Goal: Feedback & Contribution: Contribute content

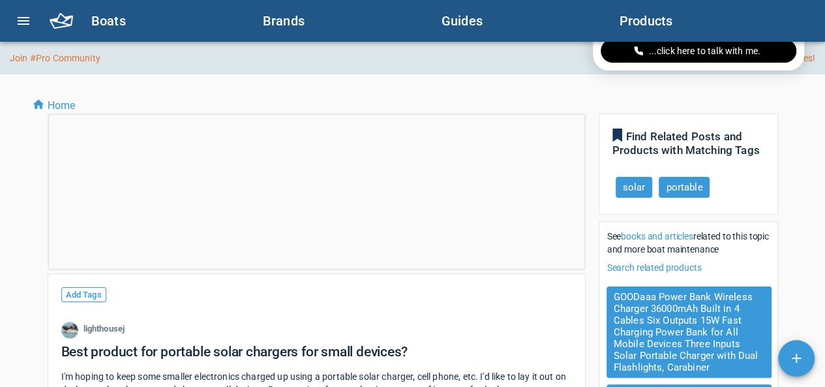
click at [20, 61] on link "Join #Pro Community" at bounding box center [55, 58] width 91 height 13
click at [27, 24] on icon "menu" at bounding box center [24, 21] width 12 height 8
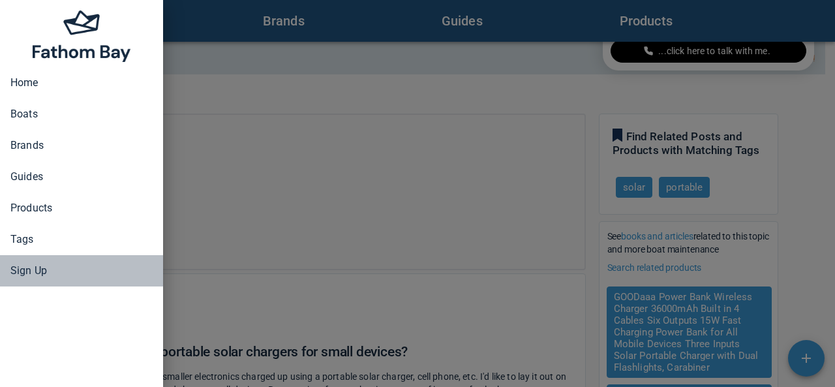
click at [36, 269] on span "Sign Up" at bounding box center [81, 271] width 142 height 16
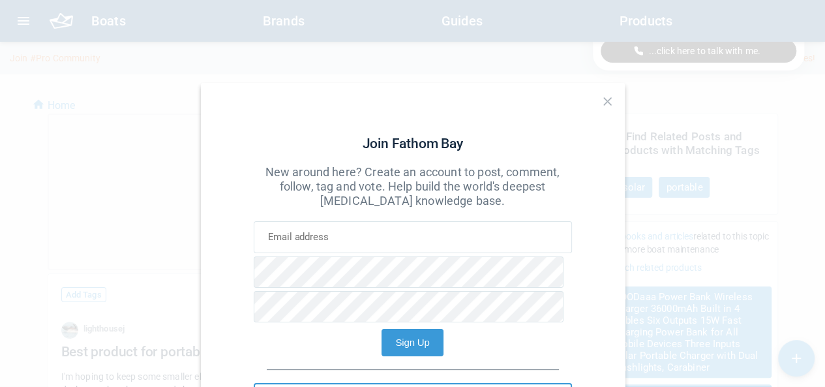
click at [328, 233] on input at bounding box center [413, 237] width 318 height 32
type input "laraibafzal806@gmail.com"
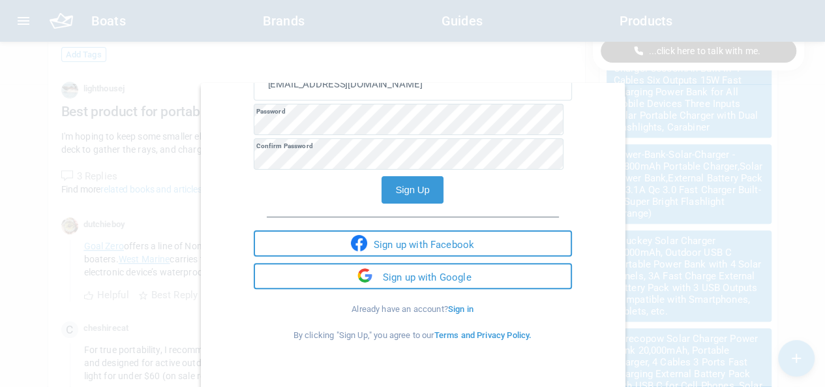
scroll to position [294, 0]
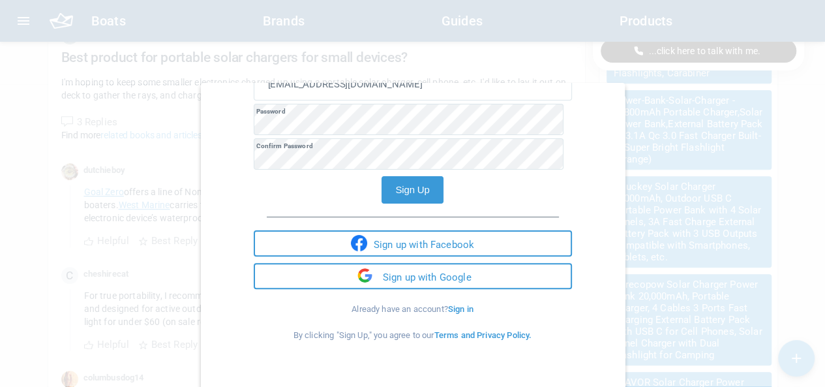
click at [411, 190] on button "Sign Up" at bounding box center [412, 189] width 61 height 27
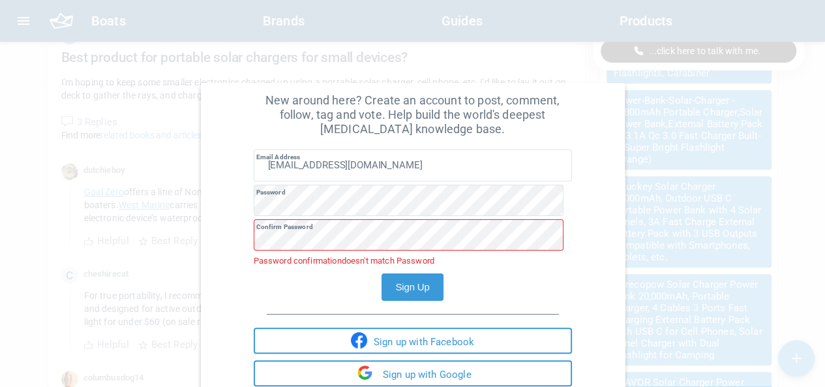
scroll to position [56, 0]
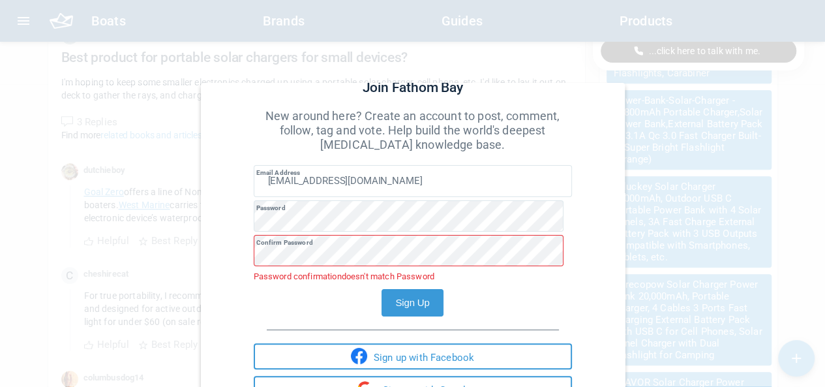
click at [393, 299] on button "Sign Up" at bounding box center [412, 302] width 61 height 27
click at [409, 302] on button "Sign Up" at bounding box center [412, 302] width 61 height 27
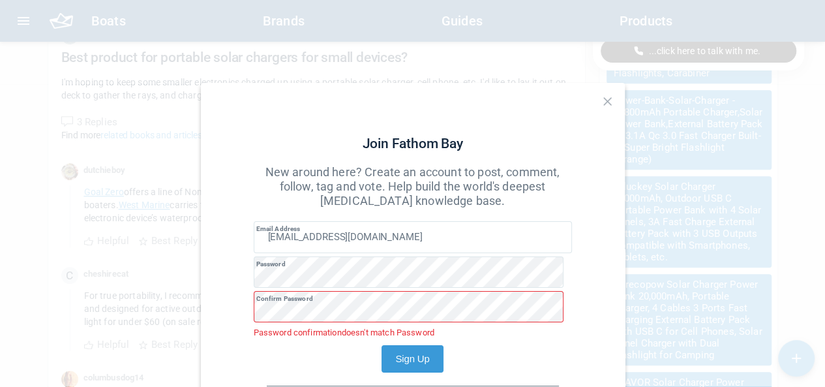
scroll to position [169, 0]
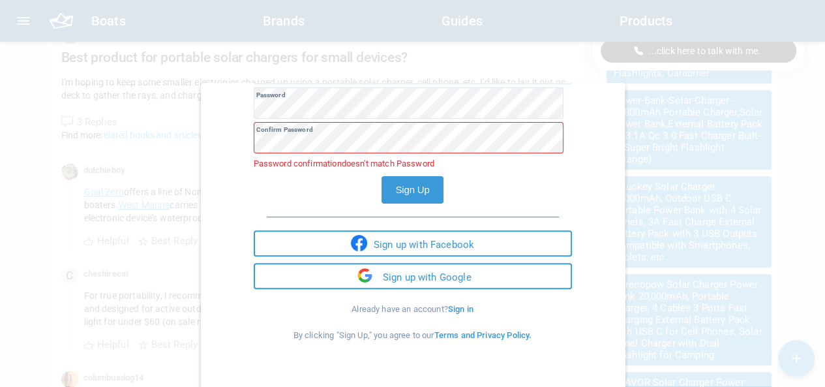
click at [409, 187] on button "Sign Up" at bounding box center [412, 189] width 61 height 27
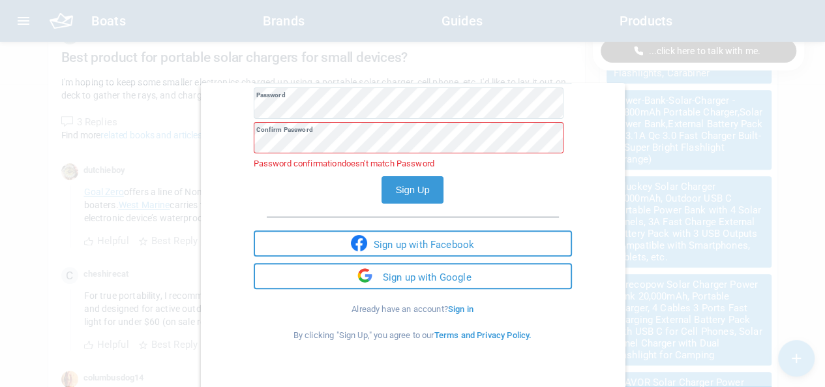
click at [409, 187] on button "Sign Up" at bounding box center [412, 189] width 61 height 27
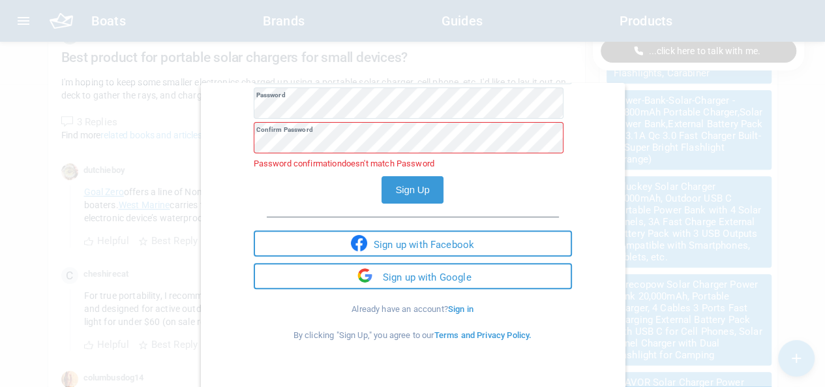
click at [409, 187] on button "Sign Up" at bounding box center [412, 189] width 61 height 27
click at [382, 187] on button "Sign Up" at bounding box center [412, 189] width 61 height 27
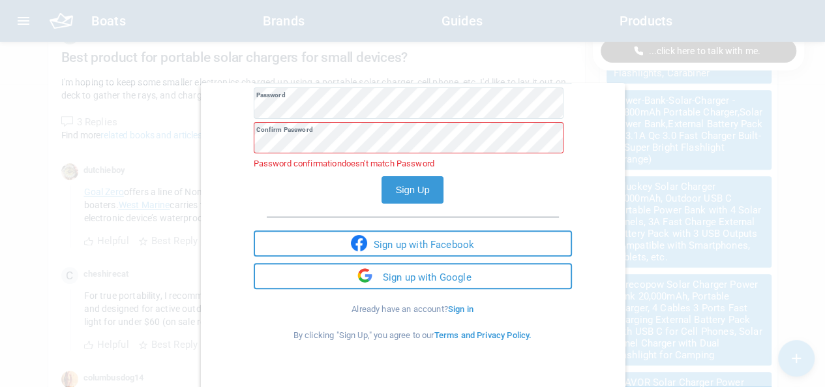
click at [382, 187] on button "Sign Up" at bounding box center [412, 189] width 61 height 27
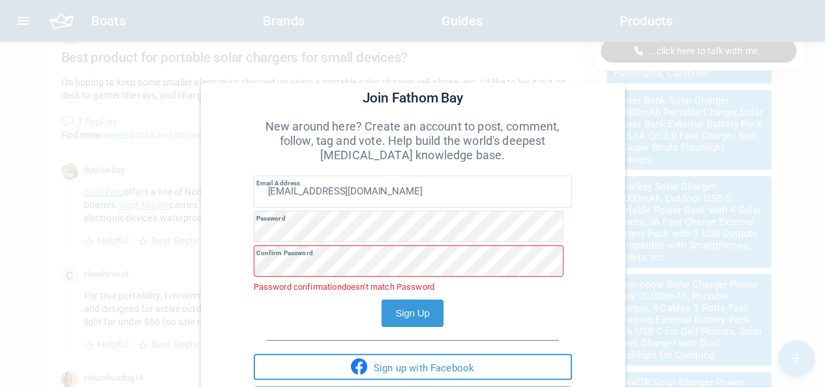
scroll to position [46, 0]
click at [406, 316] on button "Sign Up" at bounding box center [412, 312] width 61 height 27
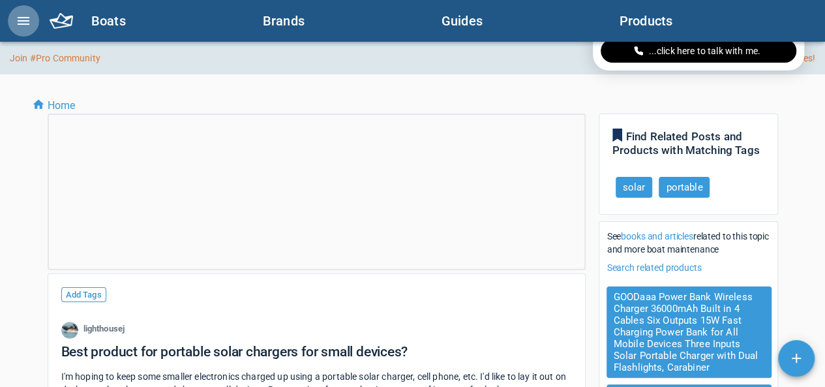
click at [25, 22] on icon "menu" at bounding box center [24, 21] width 16 height 16
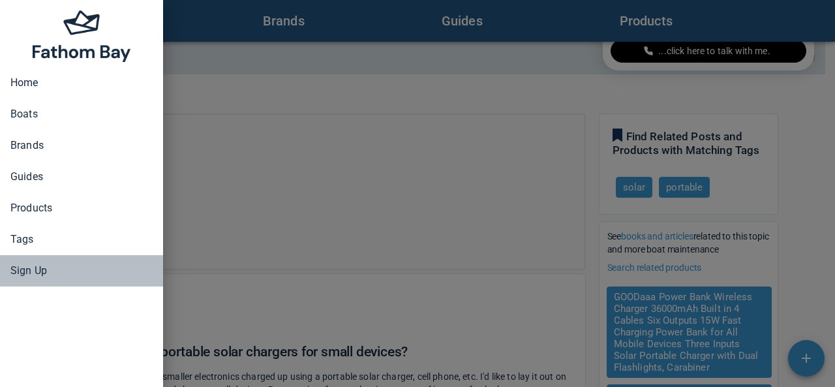
click at [33, 273] on span "Sign Up" at bounding box center [81, 271] width 142 height 16
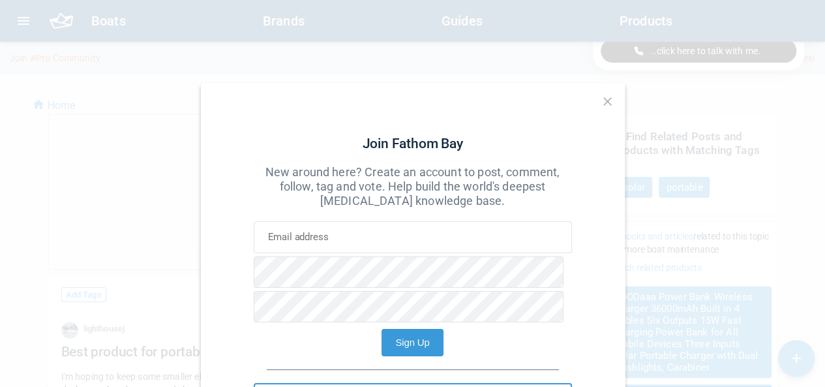
click at [356, 232] on input at bounding box center [413, 237] width 318 height 32
type input "laraibafzal806@gmail.com"
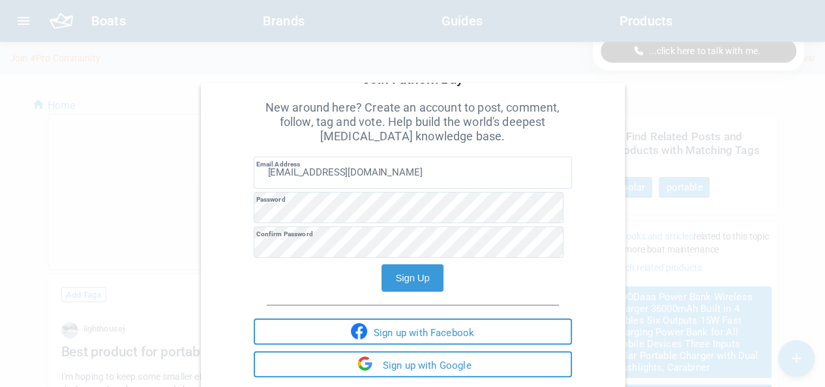
scroll to position [91, 0]
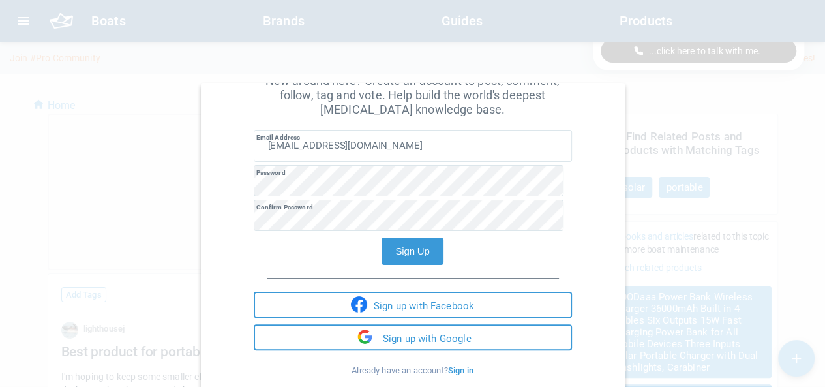
click at [402, 251] on button "Sign Up" at bounding box center [412, 251] width 61 height 27
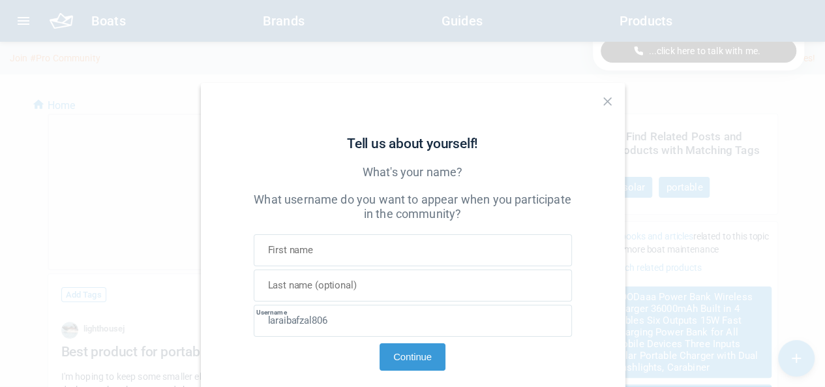
scroll to position [28, 0]
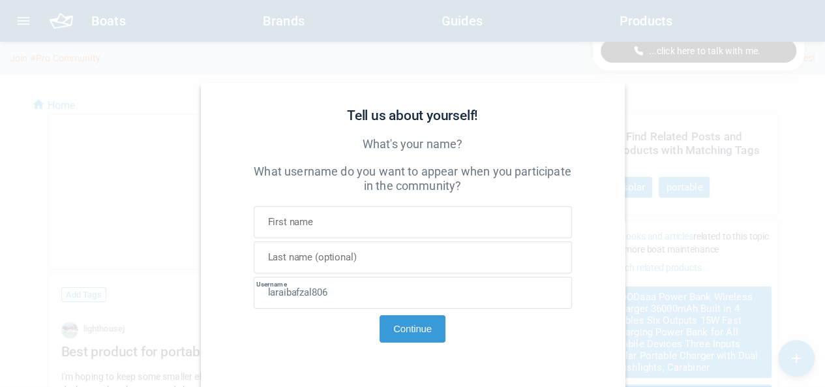
click at [365, 221] on input at bounding box center [413, 222] width 318 height 32
type input "mavii"
click at [358, 249] on input at bounding box center [413, 257] width 318 height 32
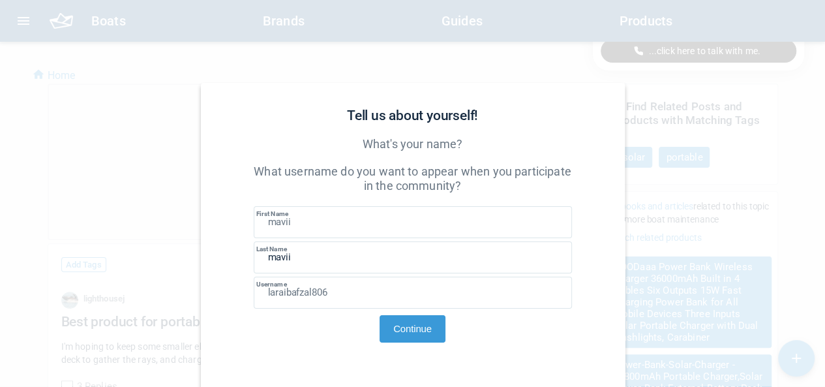
scroll to position [35, 0]
type input "mavii"
click at [405, 325] on button "Continue" at bounding box center [413, 328] width 66 height 27
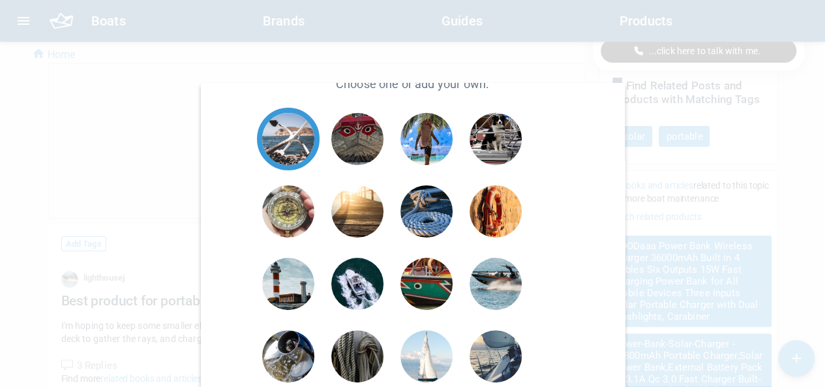
scroll to position [83, 0]
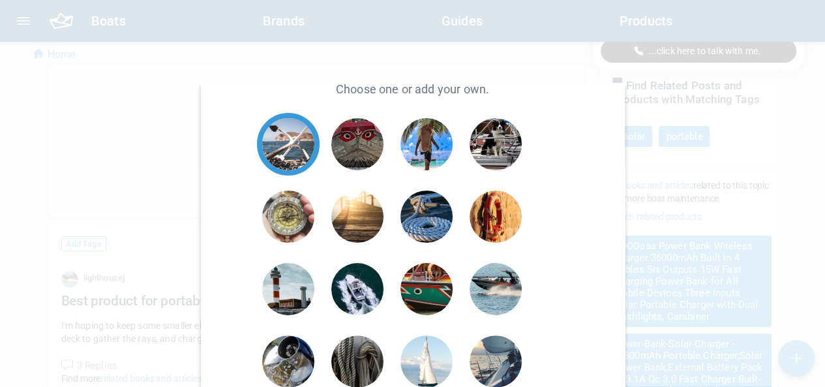
click at [356, 214] on span at bounding box center [357, 217] width 52 height 52
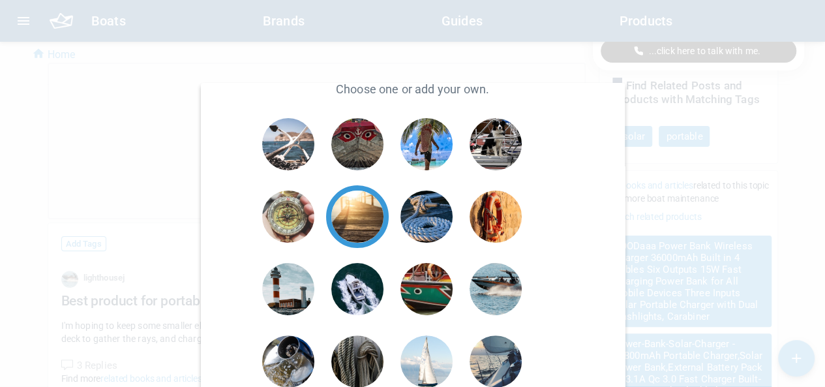
scroll to position [240, 0]
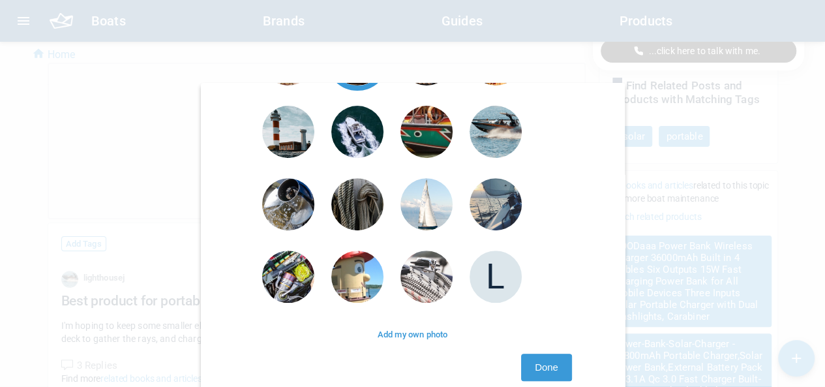
click at [540, 365] on button "Done" at bounding box center [546, 367] width 50 height 27
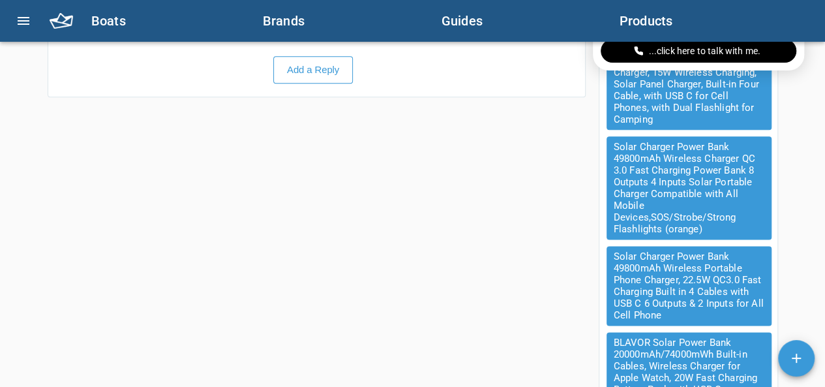
scroll to position [0, 0]
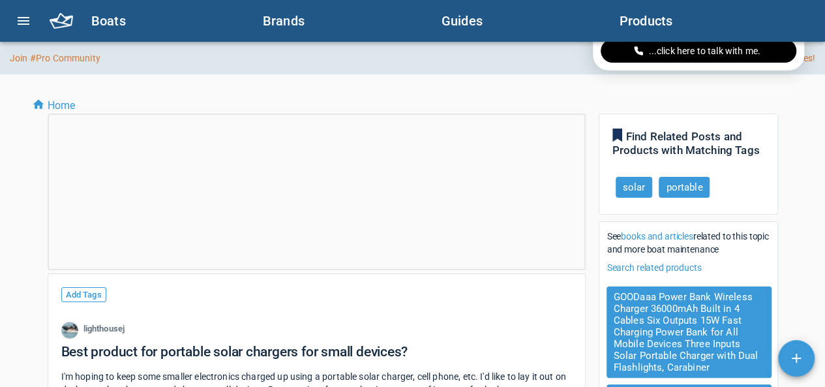
click at [23, 18] on icon "menu" at bounding box center [24, 21] width 12 height 8
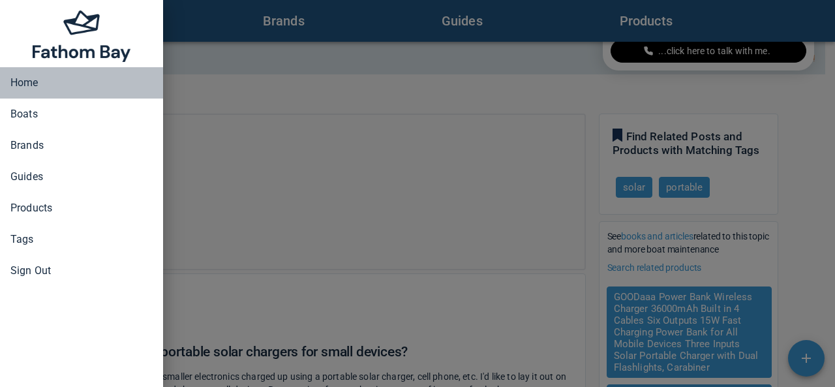
click at [28, 83] on span "Home" at bounding box center [81, 83] width 142 height 16
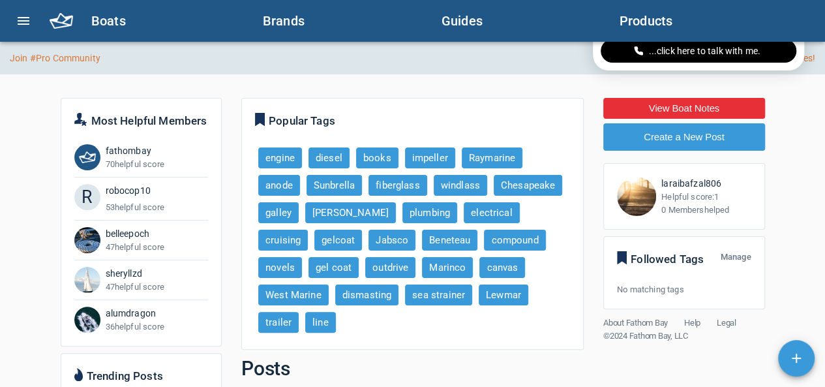
click at [634, 16] on h6 "Products" at bounding box center [715, 20] width 190 height 21
click at [665, 135] on button "Create a New Post" at bounding box center [685, 136] width 162 height 27
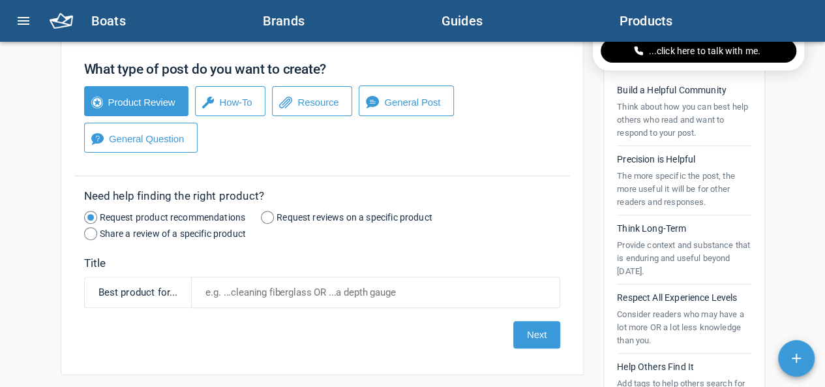
scroll to position [94, 0]
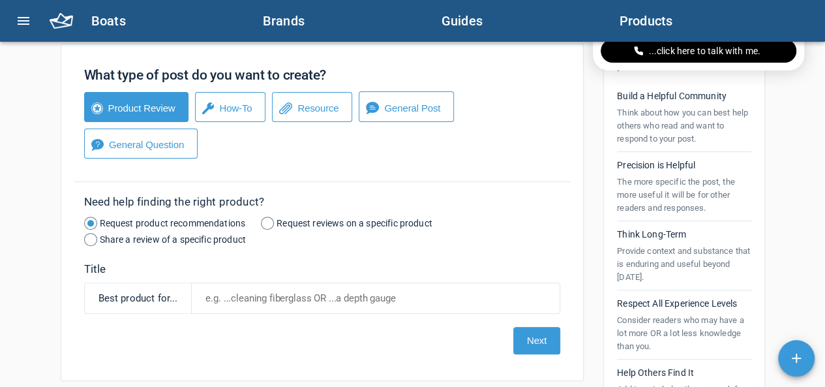
click at [389, 106] on button "General Post" at bounding box center [406, 106] width 95 height 31
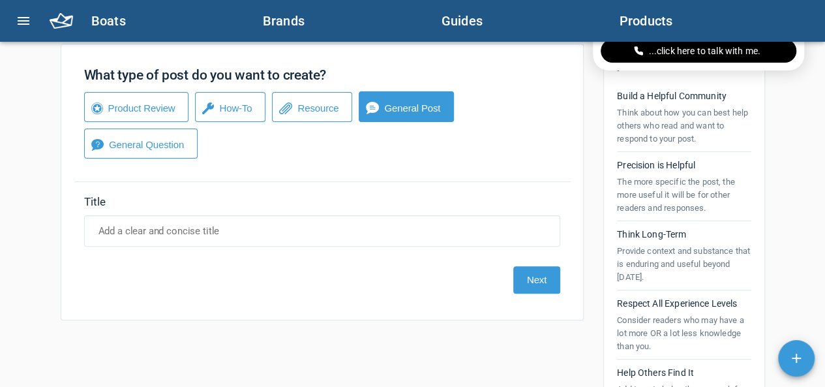
click at [363, 192] on div "What type of post do you want to create? Product Review How-To Resource General…" at bounding box center [323, 182] width 524 height 277
click at [294, 200] on div "Title" at bounding box center [322, 202] width 477 height 14
click at [274, 269] on div "Next" at bounding box center [322, 279] width 497 height 27
click at [236, 224] on input at bounding box center [322, 230] width 477 height 31
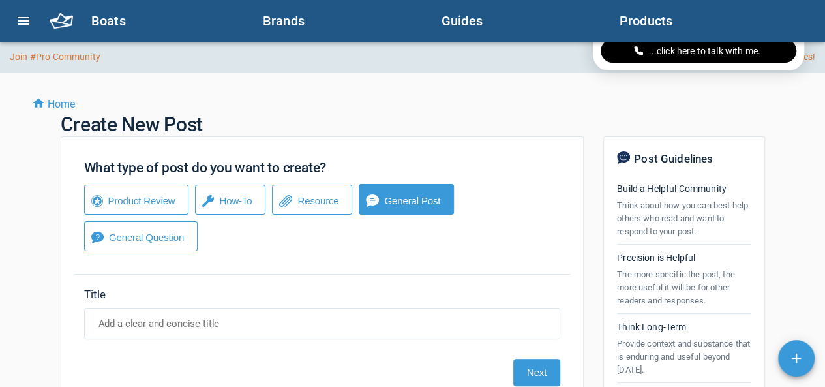
scroll to position [0, 0]
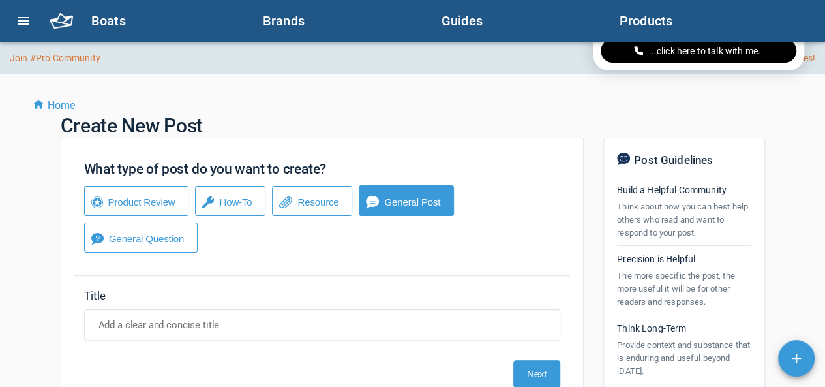
click at [215, 319] on input at bounding box center [322, 324] width 477 height 31
paste input "Facing Issues with Solar Panels – Anyone Else?"
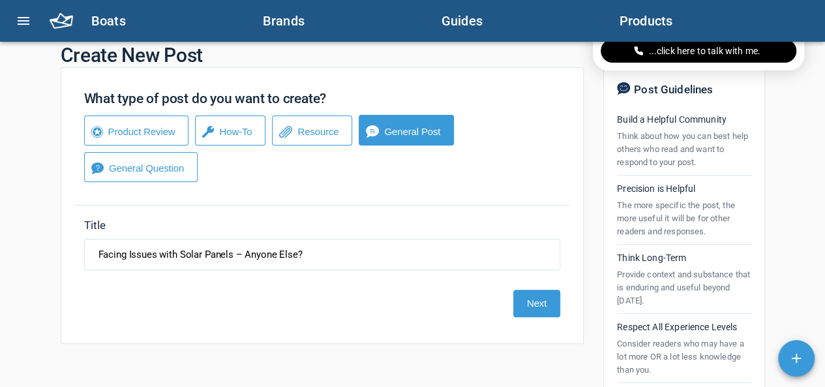
scroll to position [70, 0]
type input "Facing Issues with Solar Panels – Anyone Else?"
click at [537, 298] on button "Next" at bounding box center [537, 303] width 47 height 27
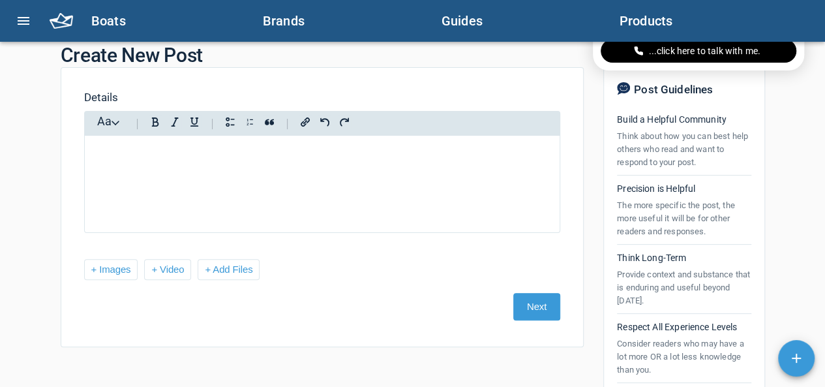
click at [142, 176] on div at bounding box center [322, 184] width 477 height 98
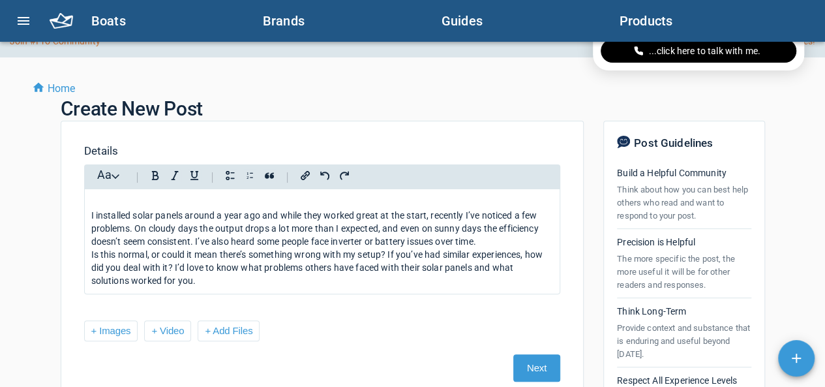
scroll to position [15, 0]
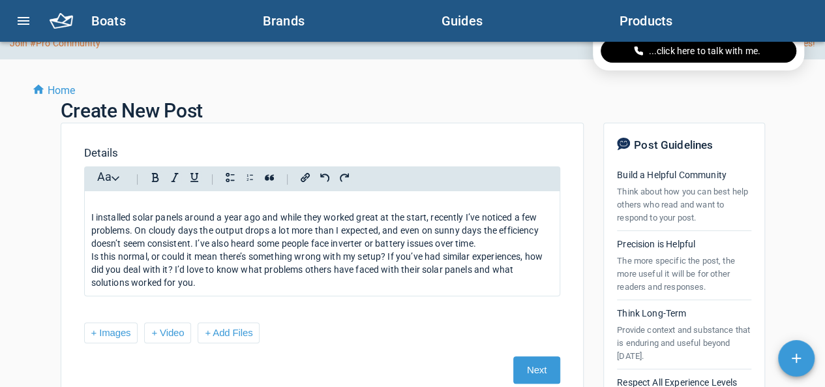
click at [479, 216] on span "I installed solar panels around a year ago and while they worked great at the s…" at bounding box center [316, 230] width 450 height 37
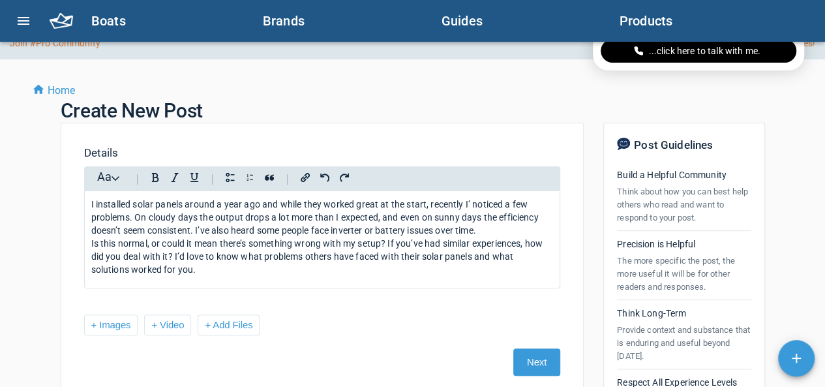
click at [474, 200] on span "I installed solar panels around a year ago and while they worked great at the s…" at bounding box center [316, 217] width 450 height 37
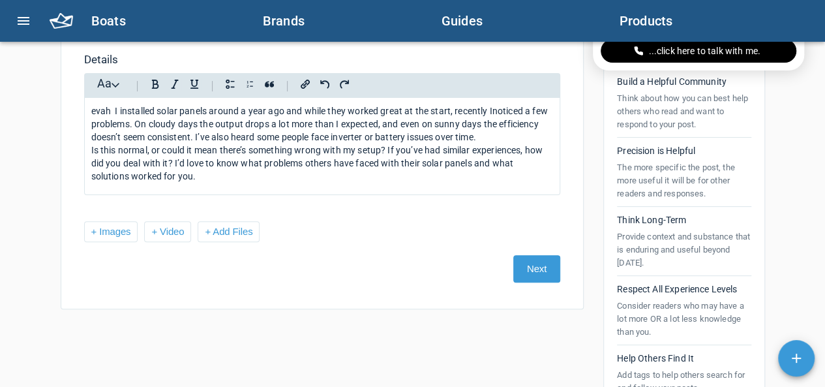
scroll to position [99, 0]
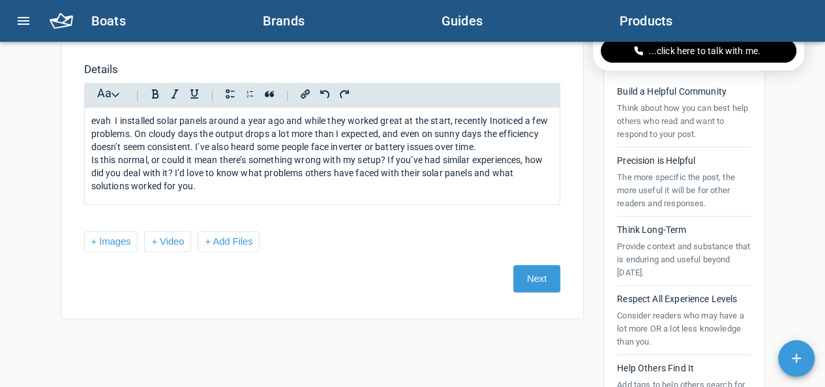
click at [112, 118] on span "evah I installed solar panels around a year ago and while they worked great at …" at bounding box center [320, 133] width 459 height 37
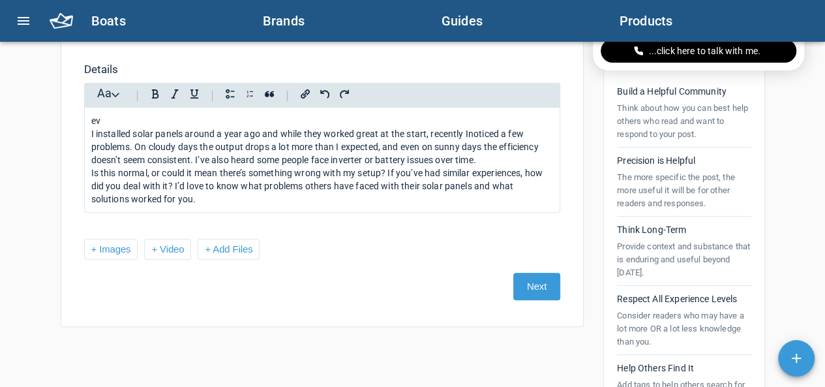
click at [117, 121] on div "ev" at bounding box center [322, 120] width 463 height 13
drag, startPoint x: 203, startPoint y: 207, endPoint x: 93, endPoint y: 137, distance: 130.0
click at [93, 137] on div "I installed solar panels around a year ago and while they worked great at the s…" at bounding box center [322, 160] width 477 height 106
click at [202, 200] on div "Is this normal, or could it mean there’s something wrong with my setup? If you’…" at bounding box center [322, 185] width 463 height 39
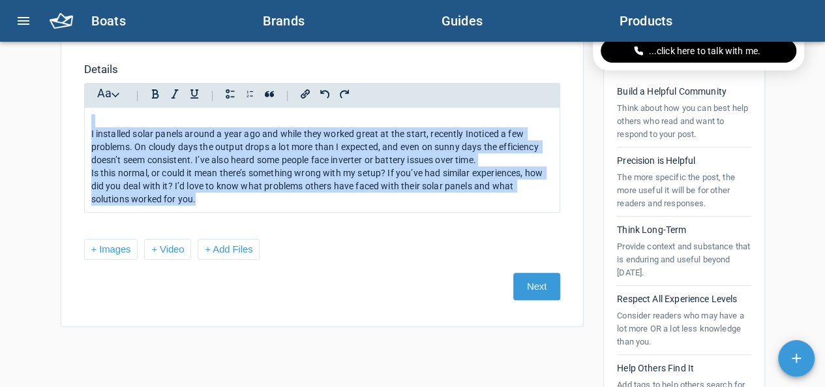
drag, startPoint x: 202, startPoint y: 200, endPoint x: 84, endPoint y: 126, distance: 139.6
click at [84, 126] on div "I installed solar panels around a year ago and while they worked great at the s…" at bounding box center [322, 160] width 477 height 106
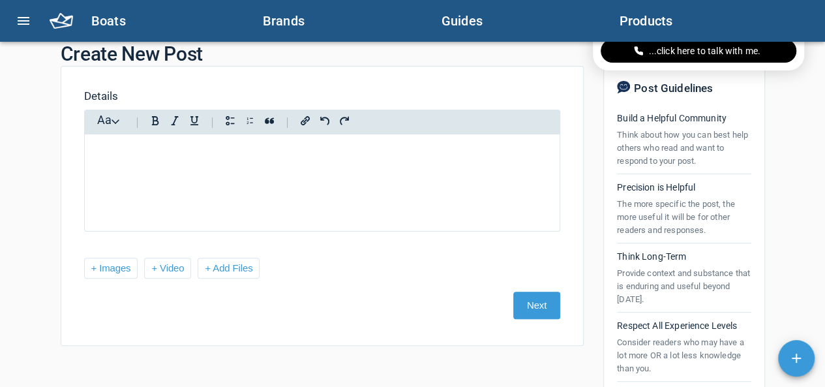
scroll to position [76, 0]
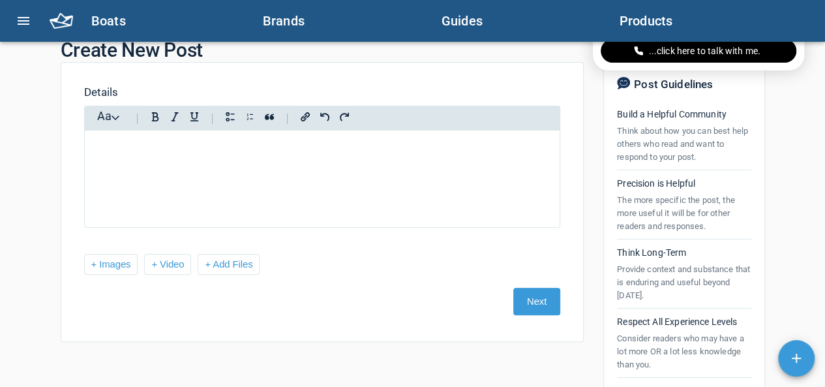
click at [163, 185] on div at bounding box center [322, 179] width 477 height 98
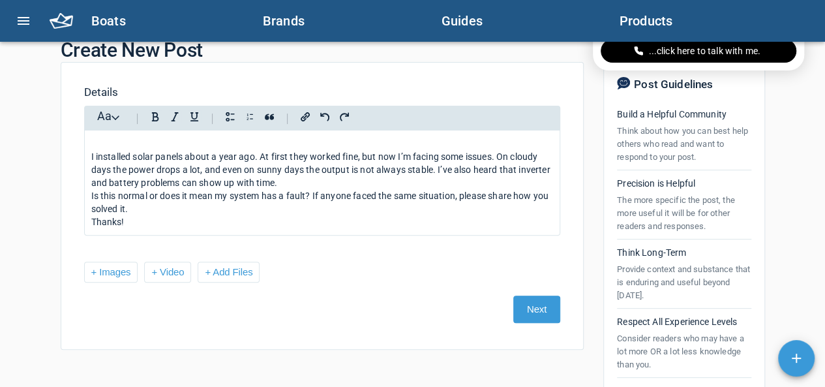
click at [450, 169] on span "I installed solar panels about a year ago. At first they worked fine, but now I…" at bounding box center [321, 169] width 461 height 37
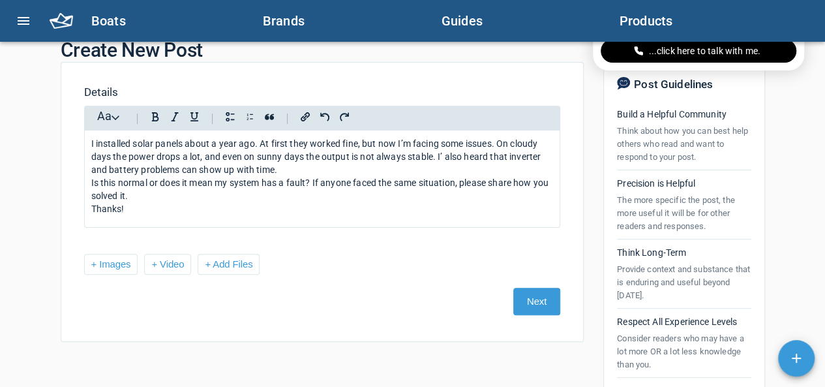
click at [442, 153] on span "I installed solar panels about a year ago. At first they worked fine, but now I…" at bounding box center [317, 156] width 452 height 37
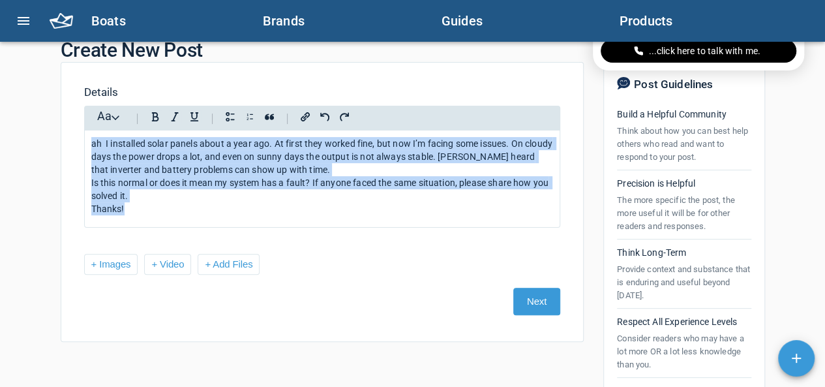
drag, startPoint x: 141, startPoint y: 213, endPoint x: 82, endPoint y: 95, distance: 131.3
click at [82, 95] on div "Details Aa 1 2 ah I installed solar panels about a year ago. At first they work…" at bounding box center [322, 200] width 497 height 230
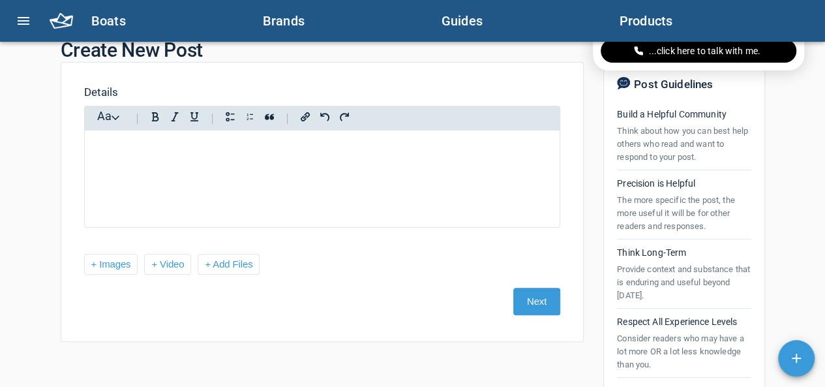
click at [136, 175] on div at bounding box center [322, 179] width 477 height 98
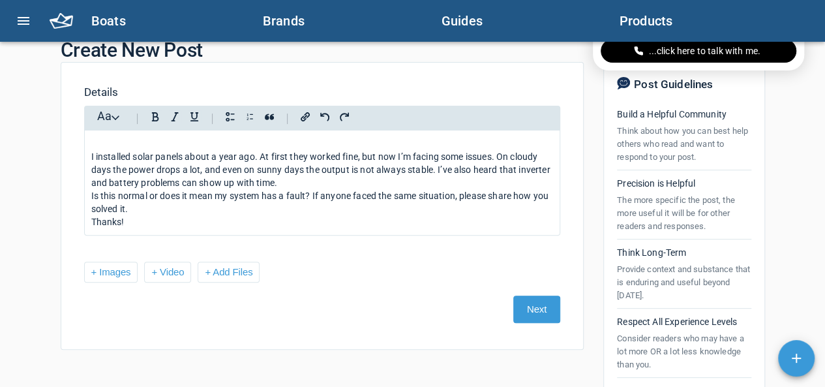
click at [531, 313] on button "Next" at bounding box center [537, 309] width 47 height 27
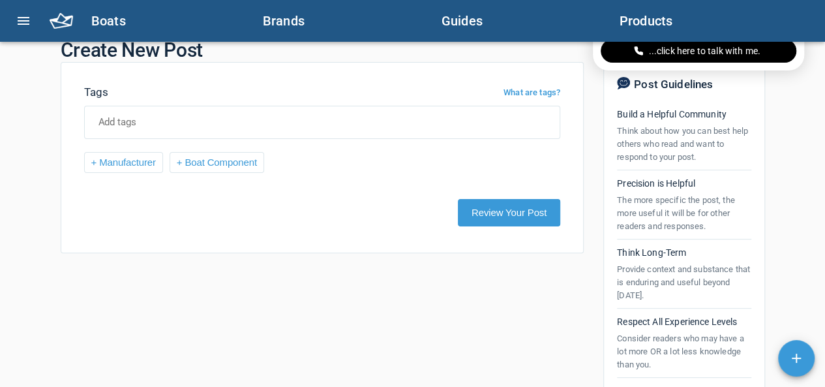
scroll to position [0, 0]
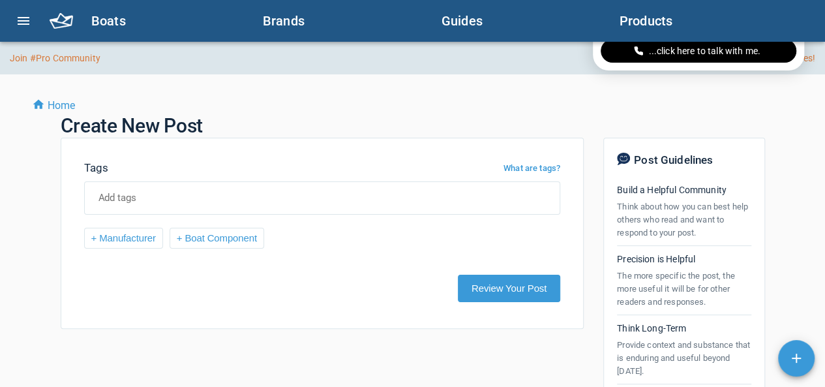
click at [132, 199] on input at bounding box center [317, 198] width 450 height 31
click at [280, 231] on div "+ Manufacturer + Boat Component" at bounding box center [322, 245] width 497 height 34
click at [94, 236] on button "+ Manufacturer" at bounding box center [123, 238] width 79 height 21
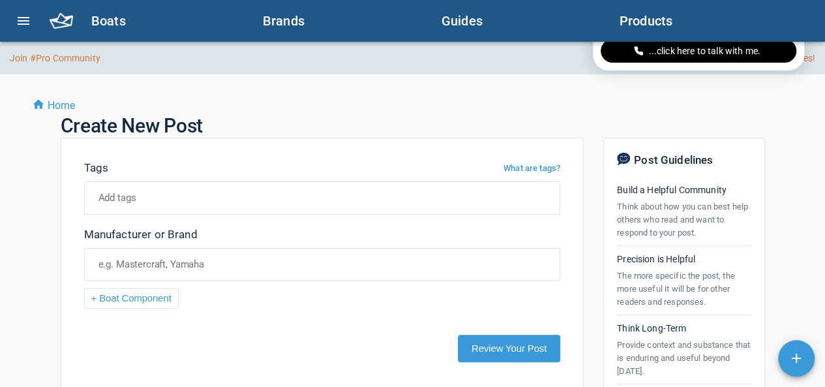
click at [98, 297] on button "+ Boat Component" at bounding box center [131, 298] width 95 height 21
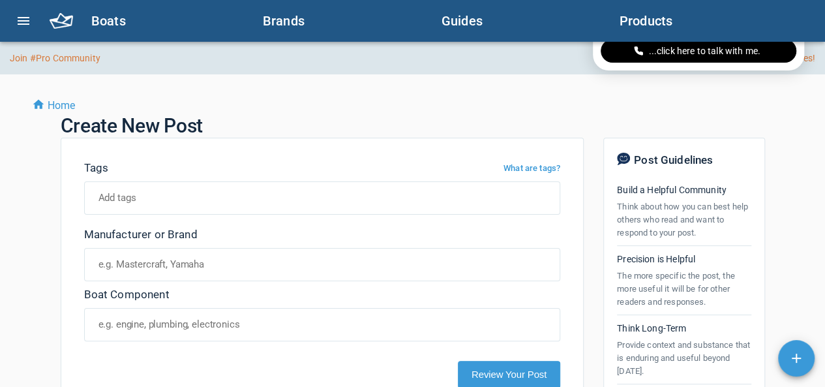
click at [219, 329] on input at bounding box center [317, 324] width 450 height 31
click at [219, 294] on div "Boat Component" at bounding box center [322, 295] width 477 height 14
click at [179, 321] on input at bounding box center [317, 324] width 450 height 31
click at [239, 323] on input at bounding box center [317, 324] width 450 height 31
click at [191, 186] on input at bounding box center [317, 198] width 450 height 31
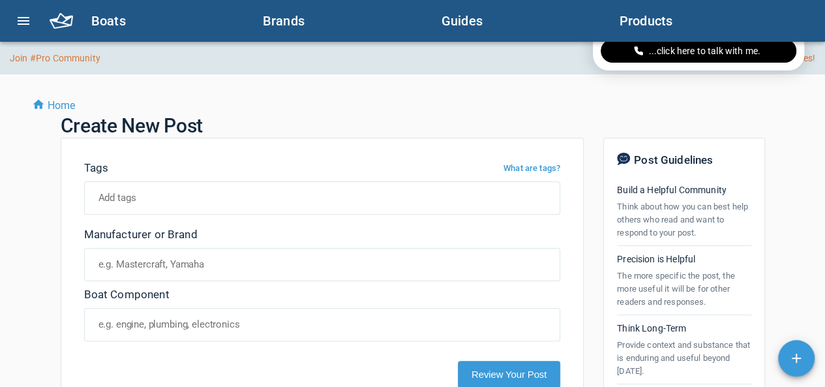
click at [155, 170] on div "Tags What are tags?" at bounding box center [322, 168] width 477 height 14
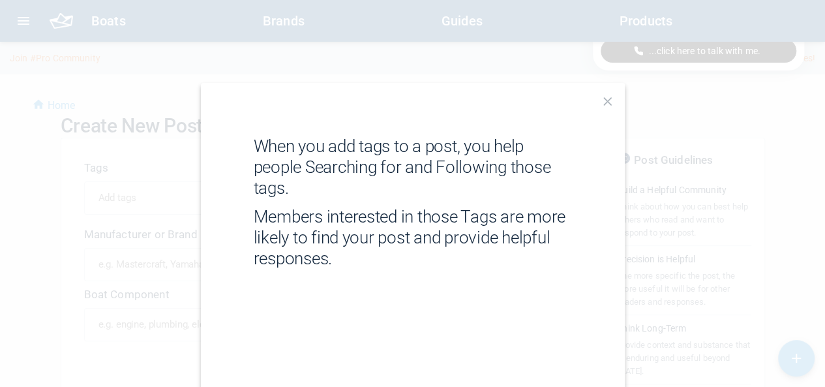
click at [608, 100] on img at bounding box center [608, 101] width 8 height 8
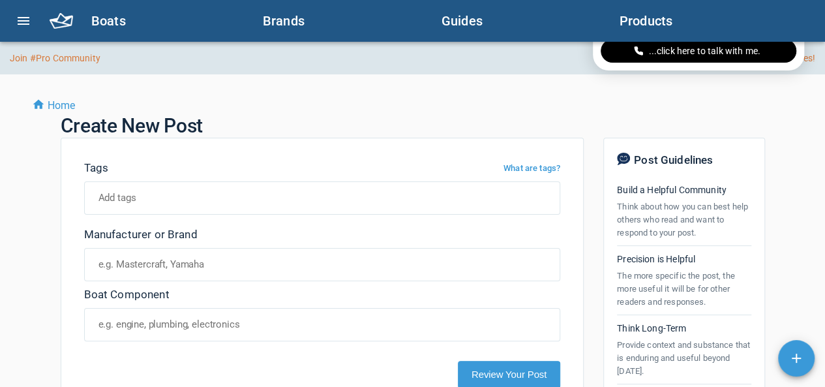
click at [223, 197] on input at bounding box center [317, 198] width 450 height 31
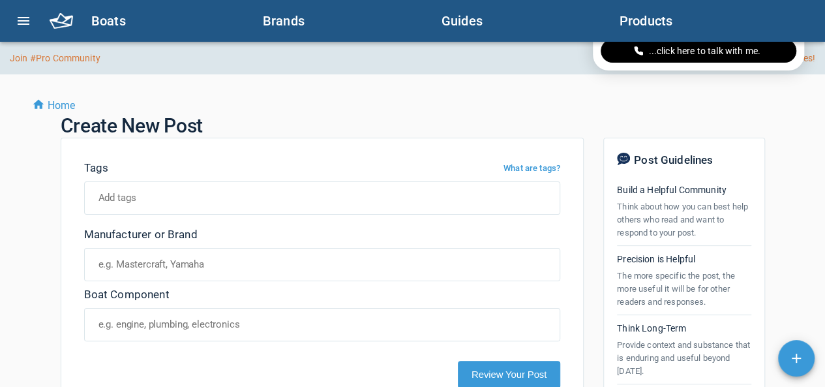
click at [223, 197] on input at bounding box center [317, 198] width 450 height 31
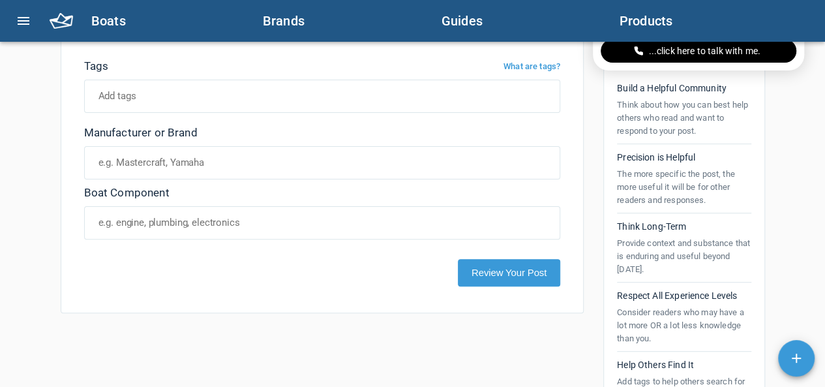
scroll to position [106, 0]
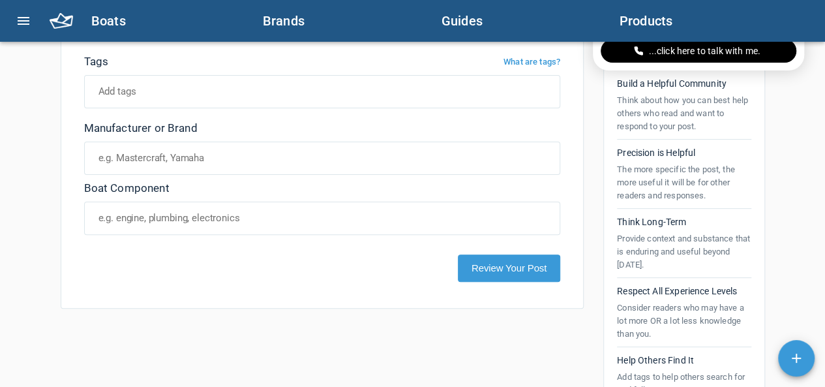
click at [500, 262] on button "Review Your Post" at bounding box center [509, 267] width 102 height 27
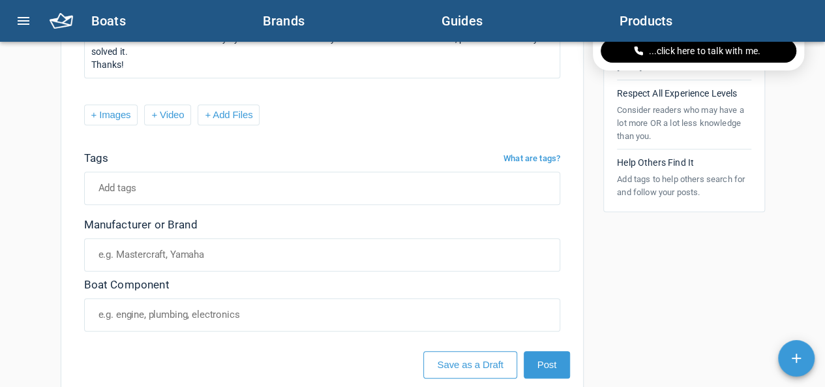
scroll to position [312, 0]
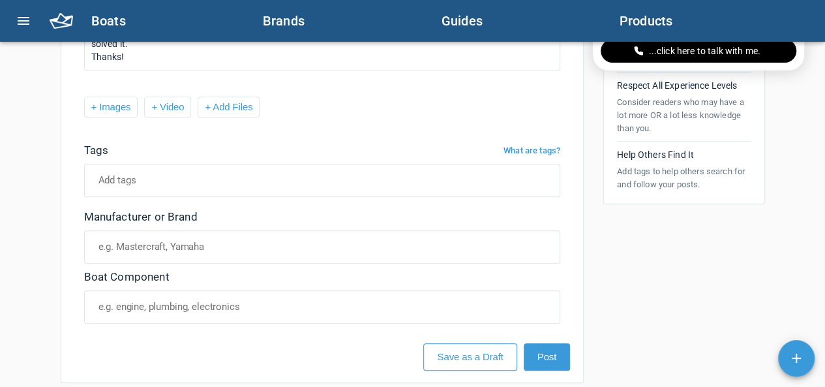
click at [147, 182] on input at bounding box center [317, 180] width 450 height 31
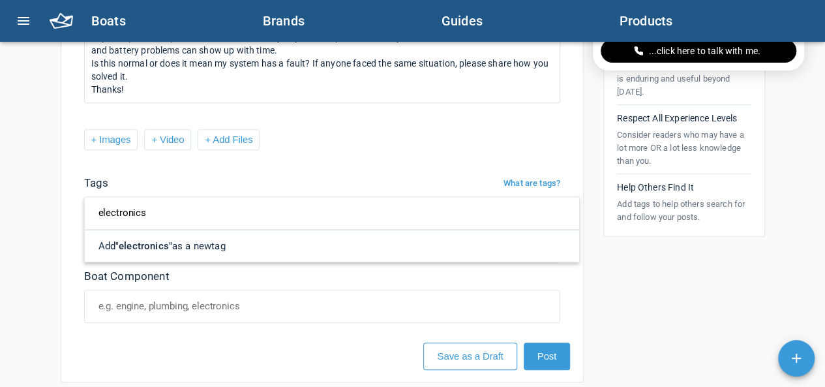
click at [384, 322] on div "Manufacturer or Brand Boat Component" at bounding box center [322, 269] width 497 height 120
click at [209, 209] on input "electronics" at bounding box center [326, 213] width 469 height 31
type input "e"
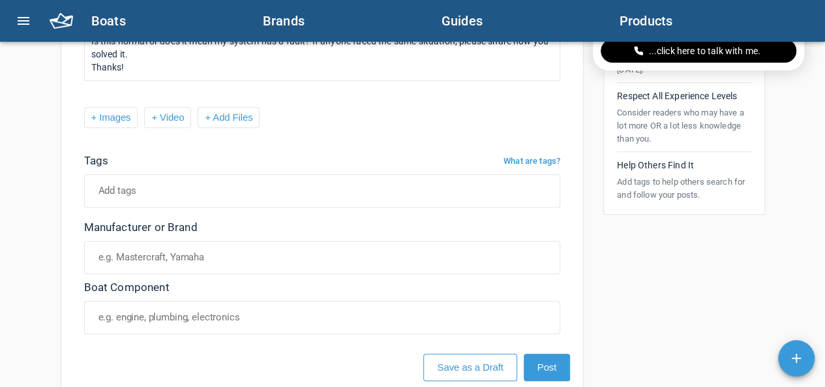
scroll to position [312, 0]
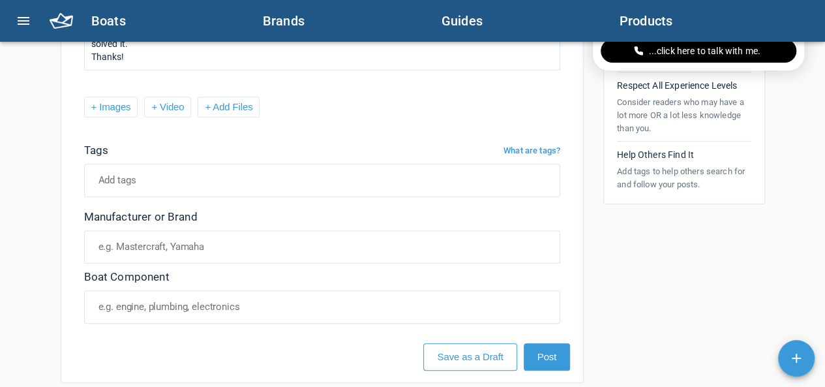
click at [548, 354] on button "Post" at bounding box center [547, 356] width 46 height 27
